Goal: Information Seeking & Learning: Learn about a topic

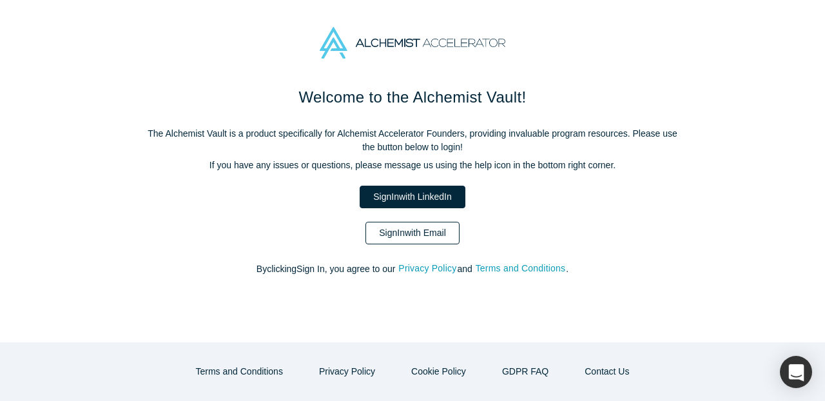
click at [432, 240] on link "Sign In with Email" at bounding box center [412, 233] width 94 height 23
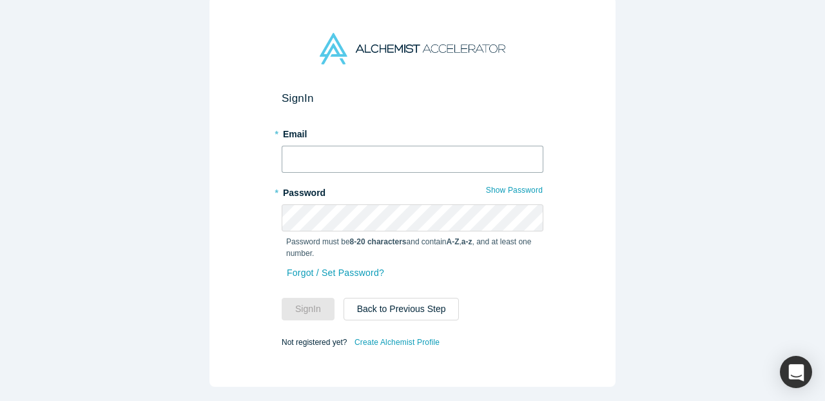
click at [419, 160] on input "text" at bounding box center [413, 159] width 262 height 27
type input "[EMAIL_ADDRESS][DOMAIN_NAME]"
click at [300, 305] on button "Sign In" at bounding box center [308, 309] width 53 height 23
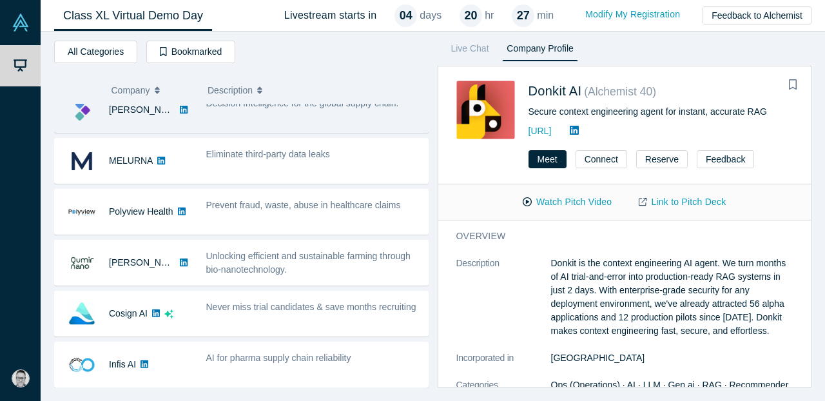
scroll to position [70, 0]
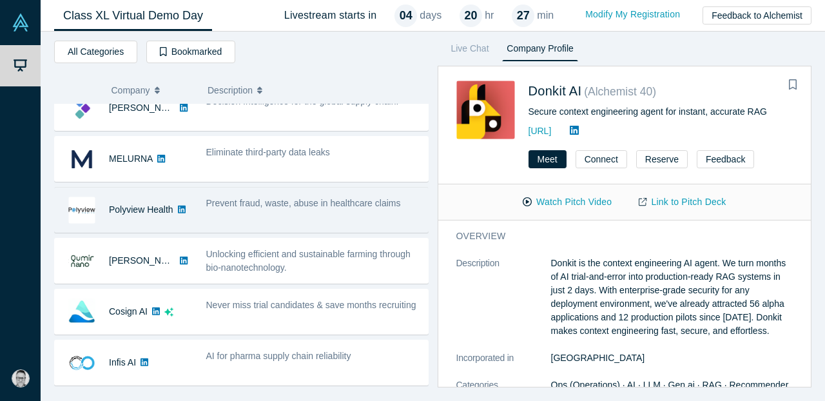
click at [231, 204] on span "Prevent fraud, waste, abuse in healthcare claims" at bounding box center [303, 203] width 195 height 10
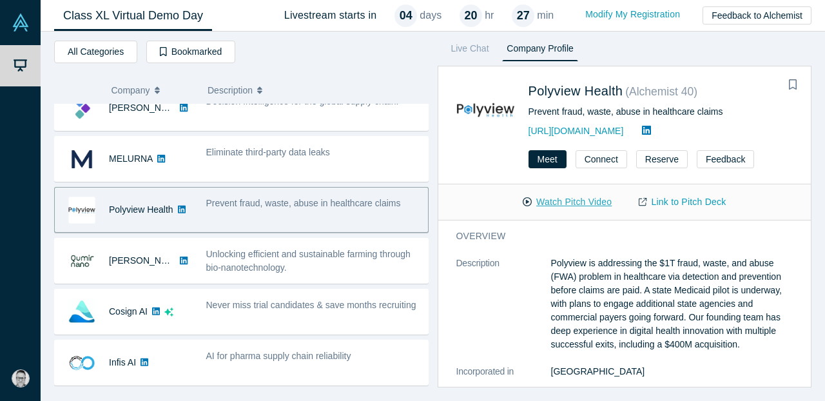
click at [597, 202] on button "Watch Pitch Video" at bounding box center [567, 202] width 116 height 23
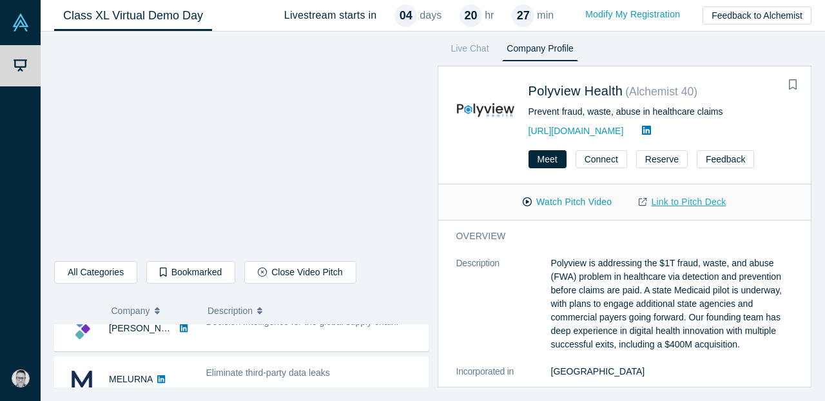
click at [679, 198] on link "Link to Pitch Deck" at bounding box center [682, 202] width 114 height 23
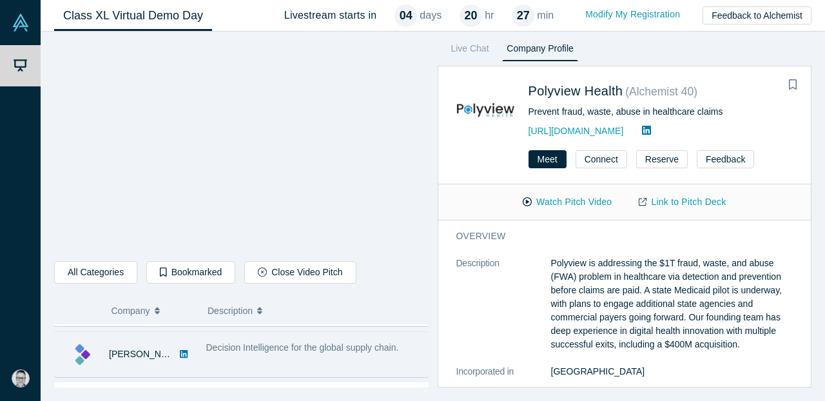
scroll to position [44, 0]
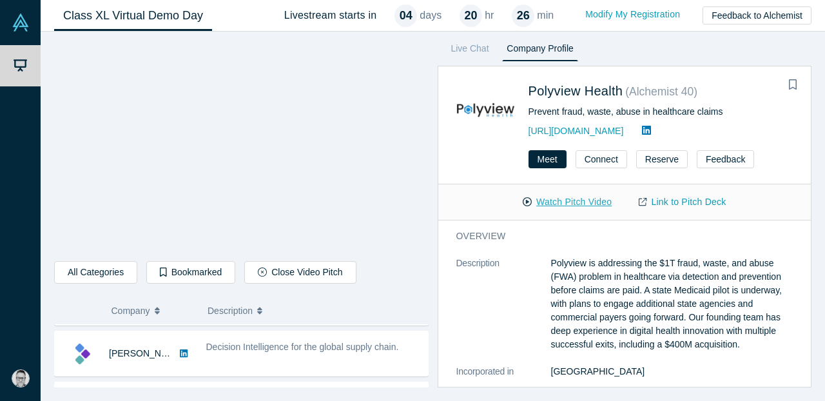
click at [577, 201] on button "Watch Pitch Video" at bounding box center [567, 202] width 116 height 23
